Goal: Task Accomplishment & Management: Complete application form

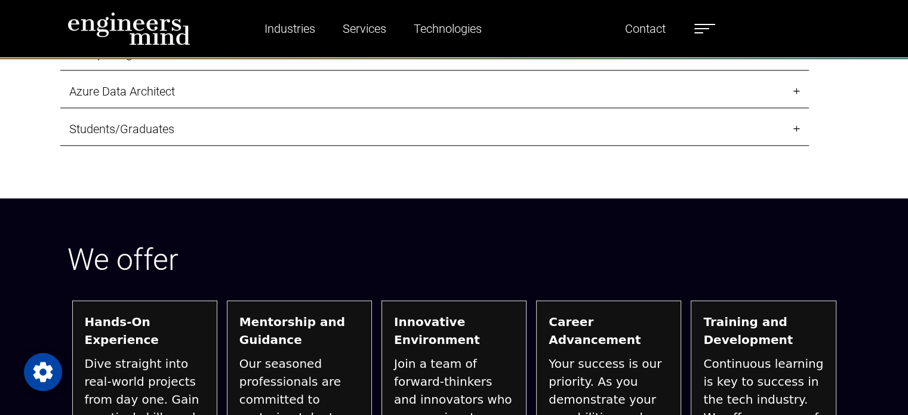
scroll to position [1427, 0]
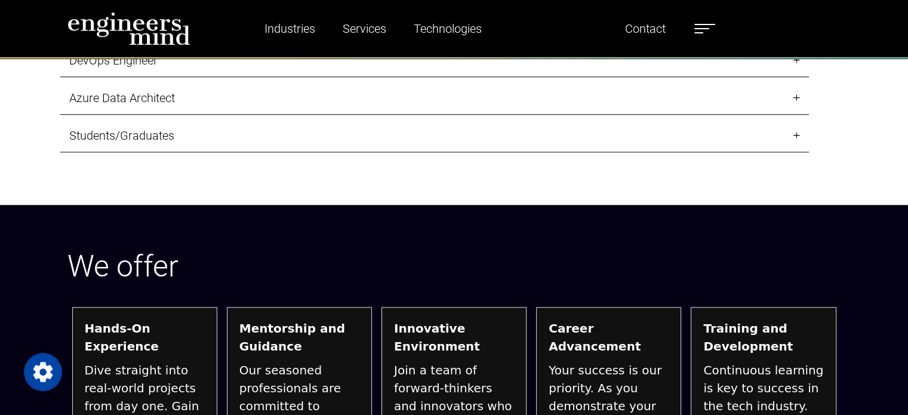
click at [125, 144] on link "Students/Graduates" at bounding box center [434, 135] width 748 height 33
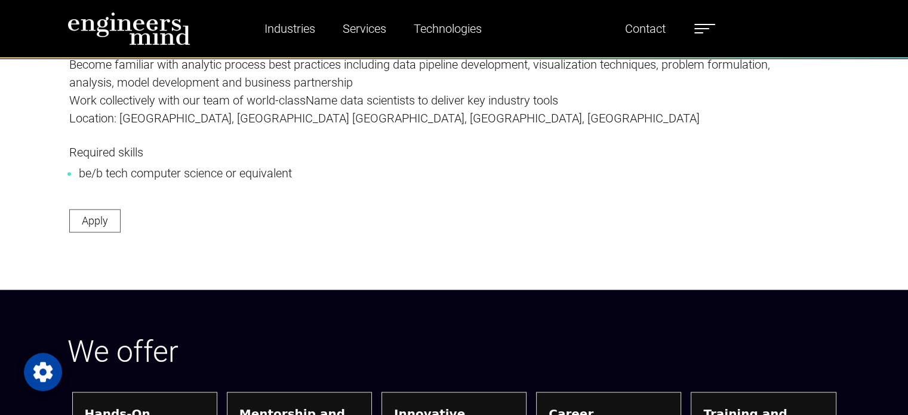
scroll to position [2024, 0]
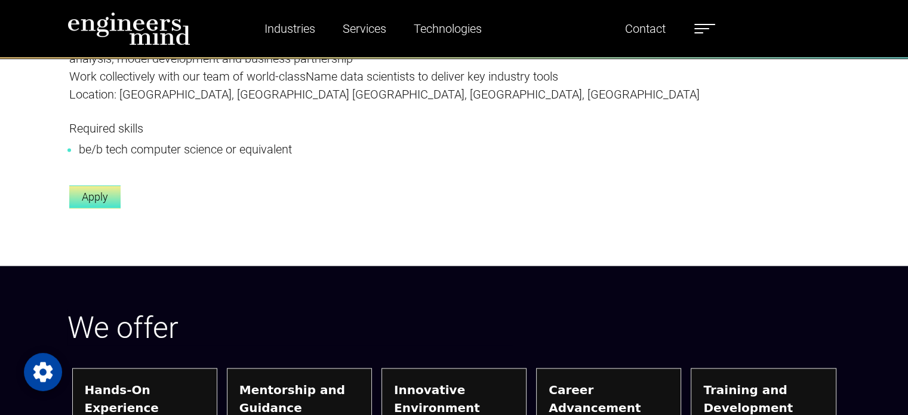
click at [98, 195] on link "Apply" at bounding box center [94, 196] width 51 height 23
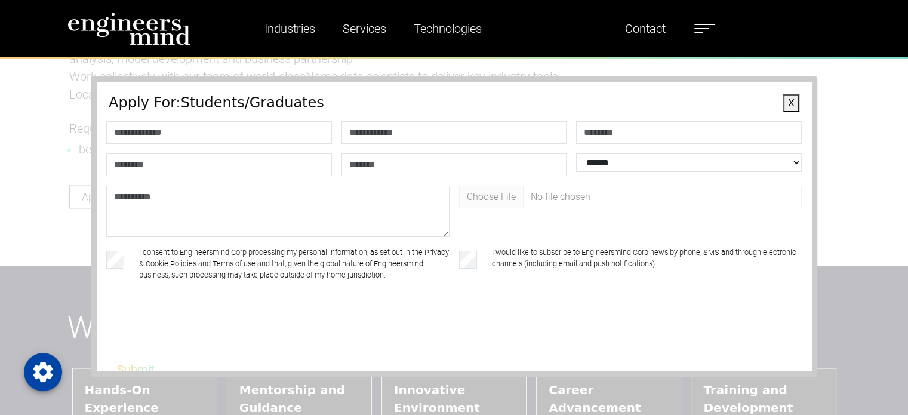
click at [785, 100] on button "X" at bounding box center [791, 103] width 16 height 18
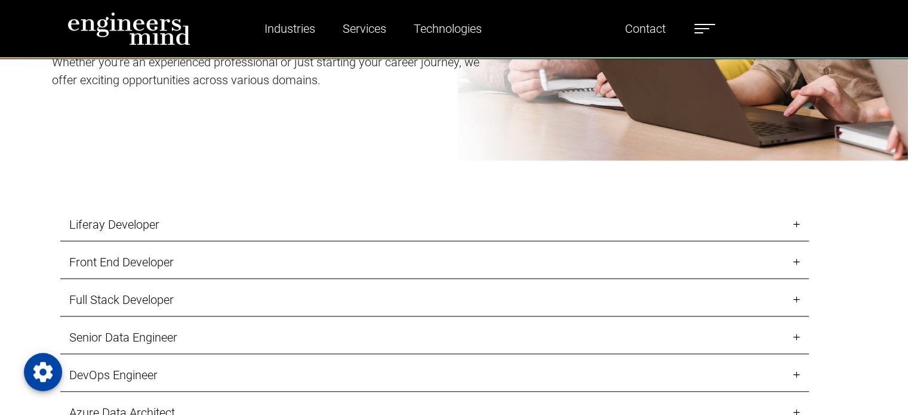
scroll to position [1129, 0]
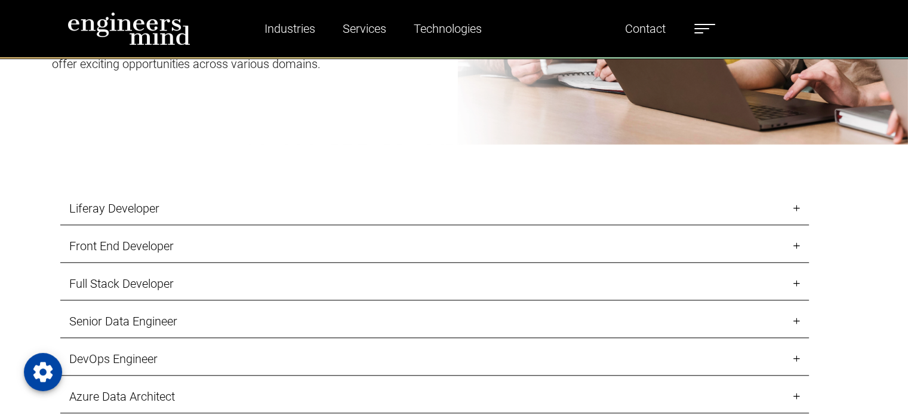
click at [152, 204] on link "Liferay Developer" at bounding box center [434, 208] width 748 height 33
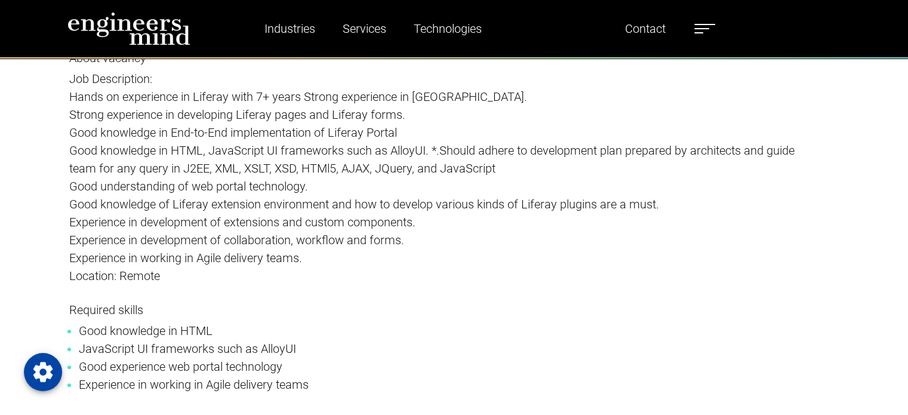
scroll to position [1308, 0]
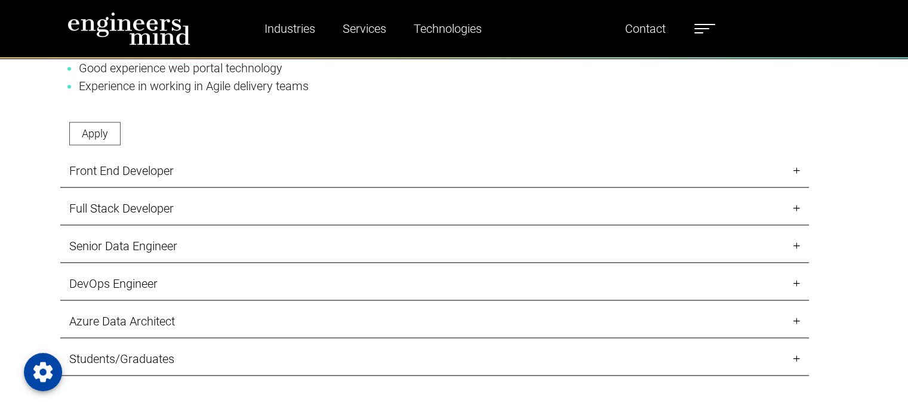
click at [122, 176] on link "Front End Developer" at bounding box center [434, 171] width 748 height 33
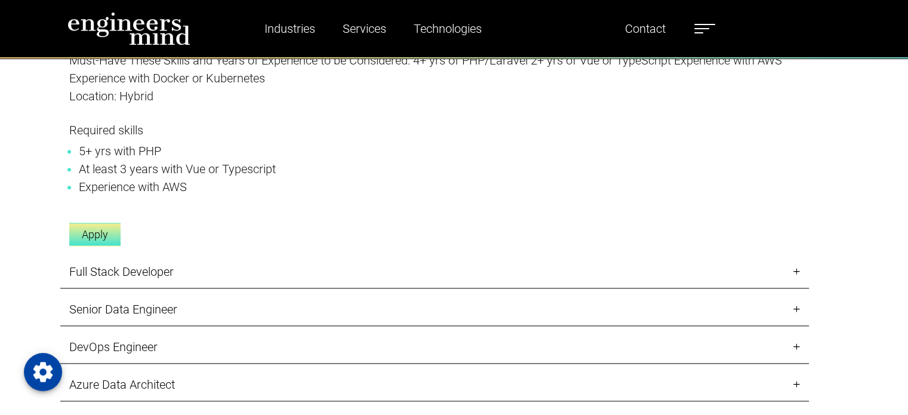
scroll to position [1427, 0]
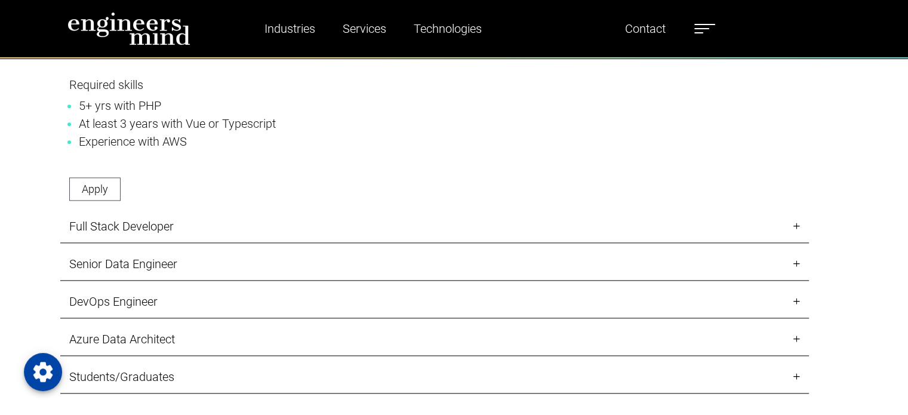
click at [138, 219] on link "Full Stack Developer" at bounding box center [434, 226] width 748 height 33
